Goal: Use online tool/utility

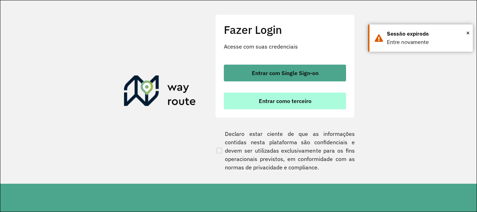
click at [279, 101] on span "Entrar como terceiro" at bounding box center [285, 101] width 53 height 6
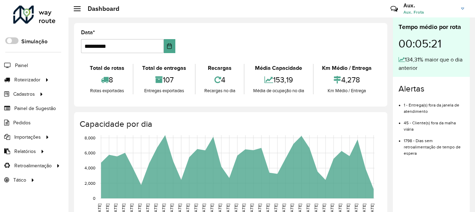
scroll to position [35, 0]
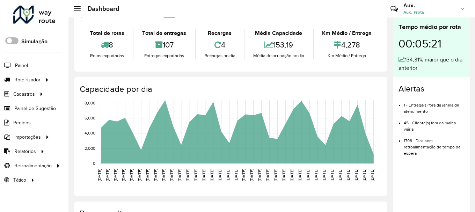
click at [15, 38] on span at bounding box center [11, 40] width 13 height 7
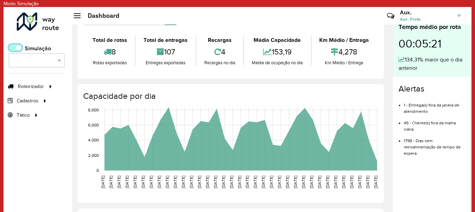
click at [15, 46] on span at bounding box center [15, 47] width 13 height 7
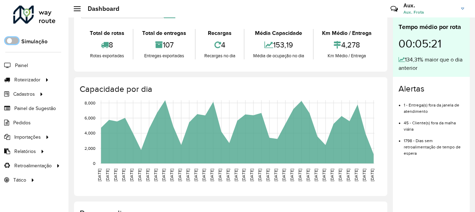
click at [12, 43] on span at bounding box center [11, 40] width 13 height 7
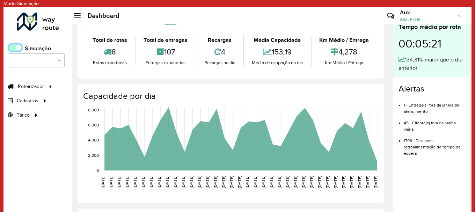
click at [13, 45] on span at bounding box center [15, 47] width 13 height 7
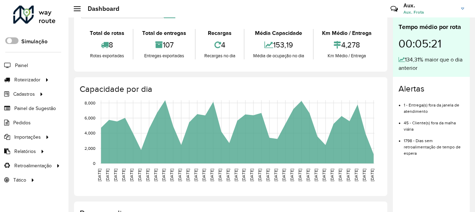
click at [16, 41] on span at bounding box center [11, 40] width 13 height 7
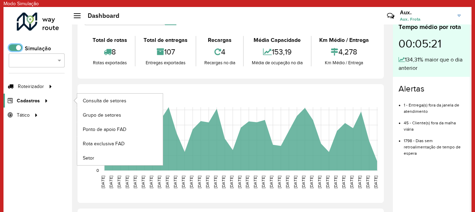
scroll to position [5, 0]
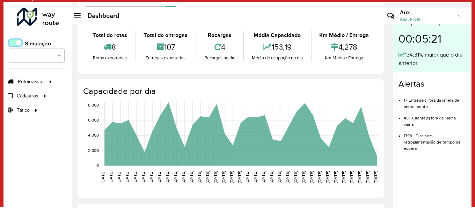
click at [14, 44] on span at bounding box center [15, 42] width 13 height 7
